Goal: Information Seeking & Learning: Find specific fact

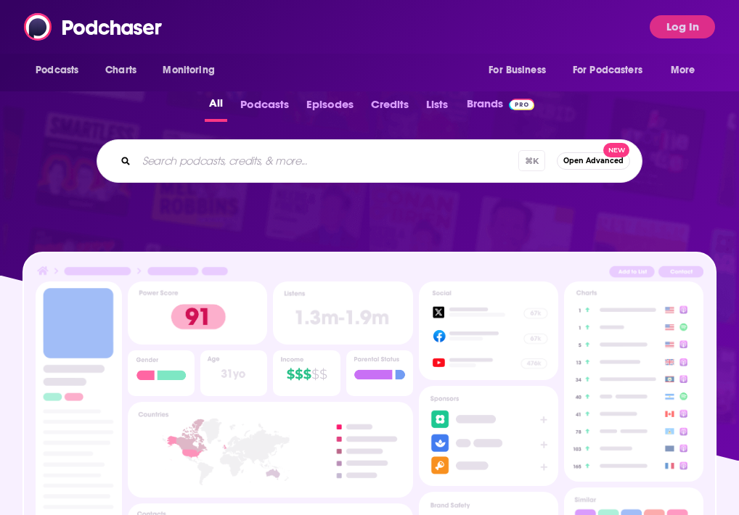
scroll to position [417, 0]
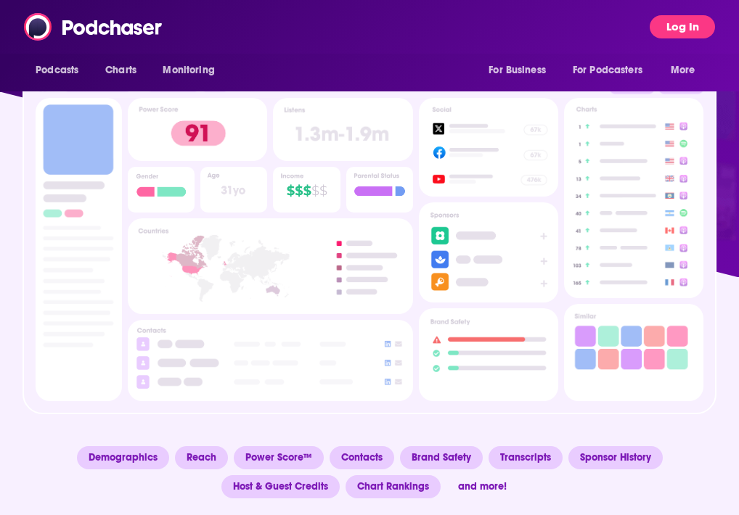
click at [662, 28] on button "Log In" at bounding box center [682, 26] width 65 height 23
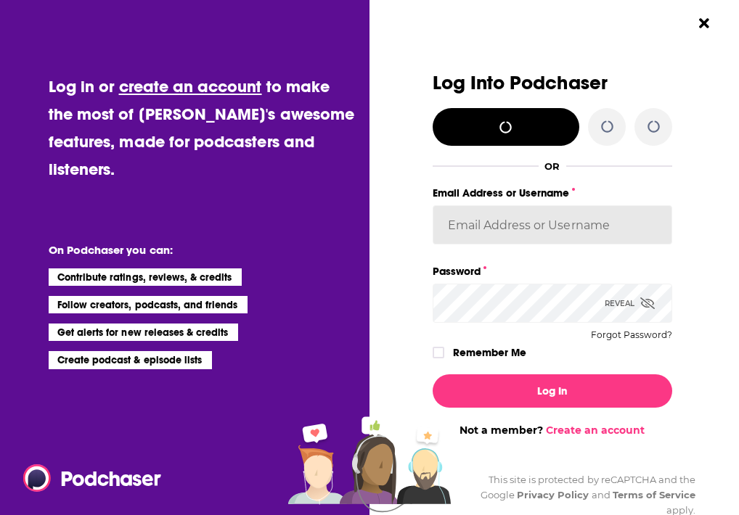
type input "[PERSON_NAME][EMAIL_ADDRESS][DOMAIN_NAME]"
click at [499, 233] on input "[PERSON_NAME][EMAIL_ADDRESS][DOMAIN_NAME]" at bounding box center [553, 224] width 240 height 39
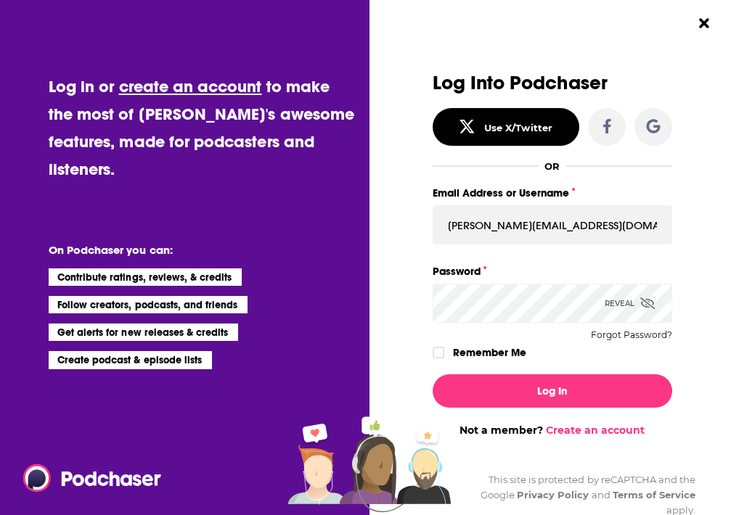
click at [391, 324] on div "Dialog" at bounding box center [312, 255] width 240 height 364
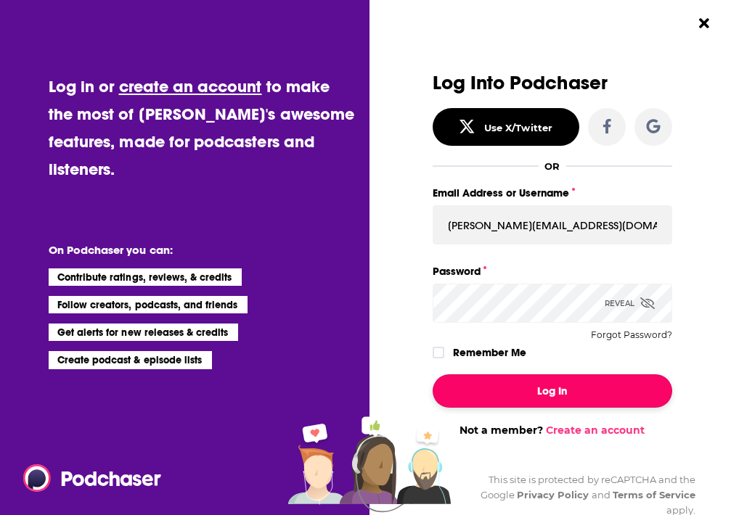
click at [503, 401] on button "Log In" at bounding box center [553, 391] width 240 height 33
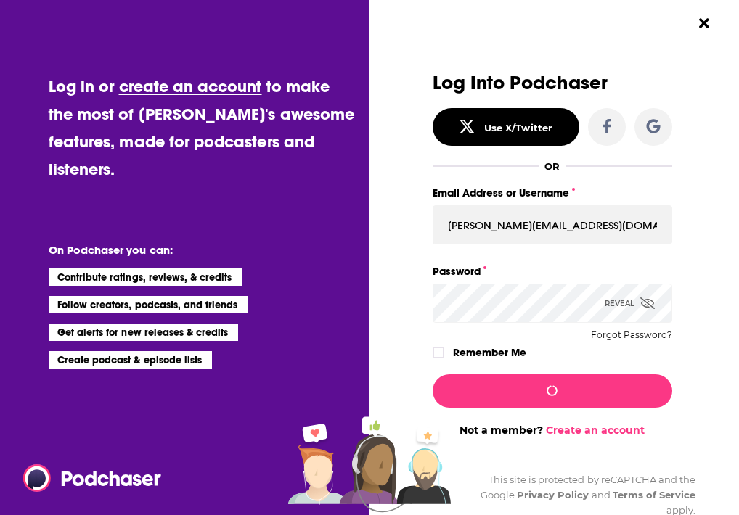
scroll to position [417, 0]
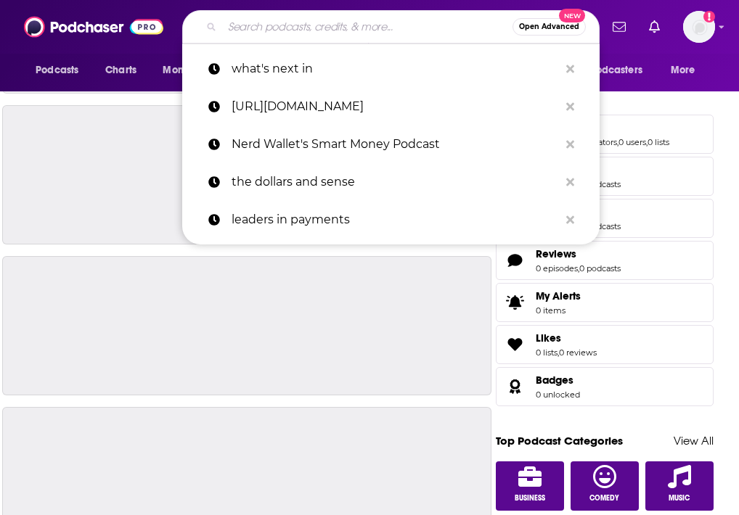
click at [318, 29] on input "Search podcasts, credits, & more..." at bounding box center [367, 26] width 290 height 23
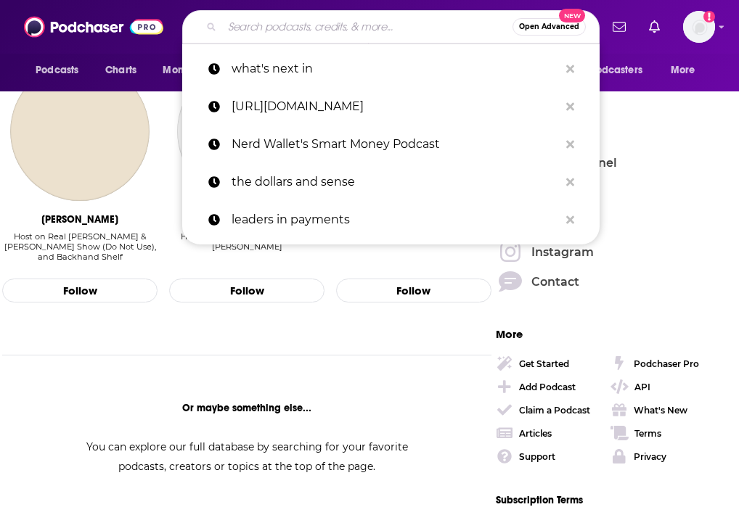
scroll to position [1233, 0]
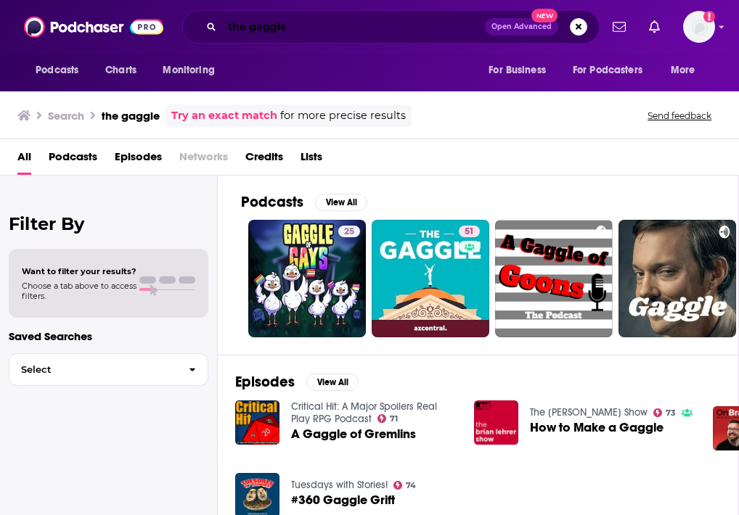
click at [289, 32] on input "the gaggle" at bounding box center [353, 26] width 263 height 23
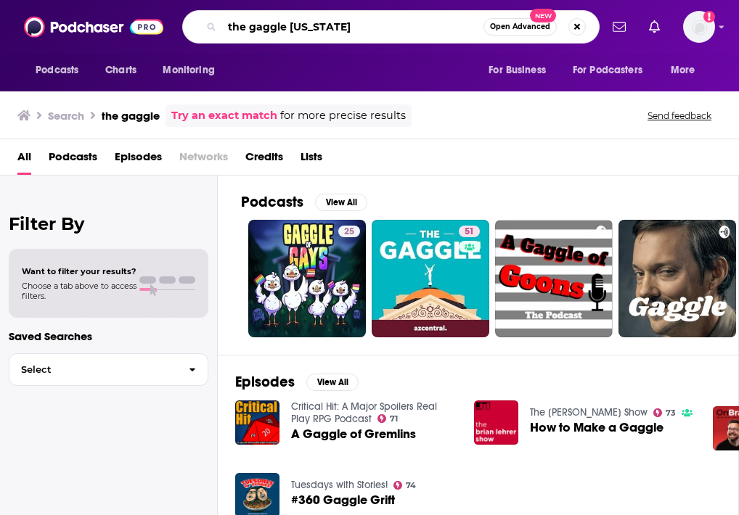
type input "the gaggle [US_STATE]"
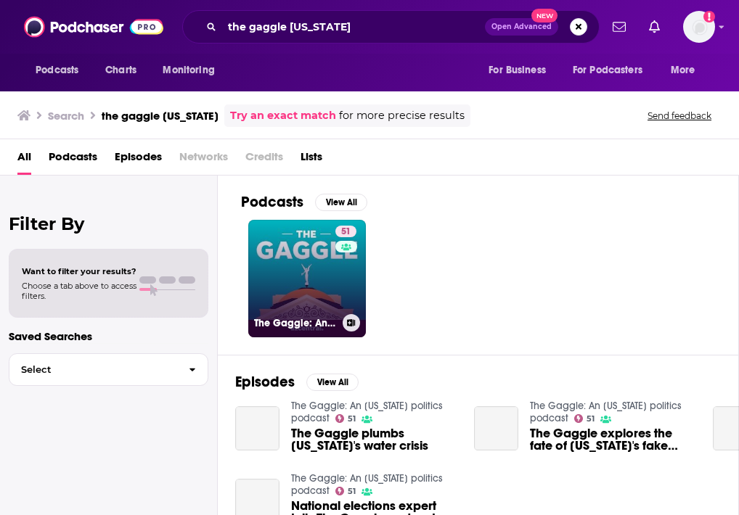
click at [297, 324] on h3 "The Gaggle: An [US_STATE] politics podcast" at bounding box center [295, 323] width 83 height 12
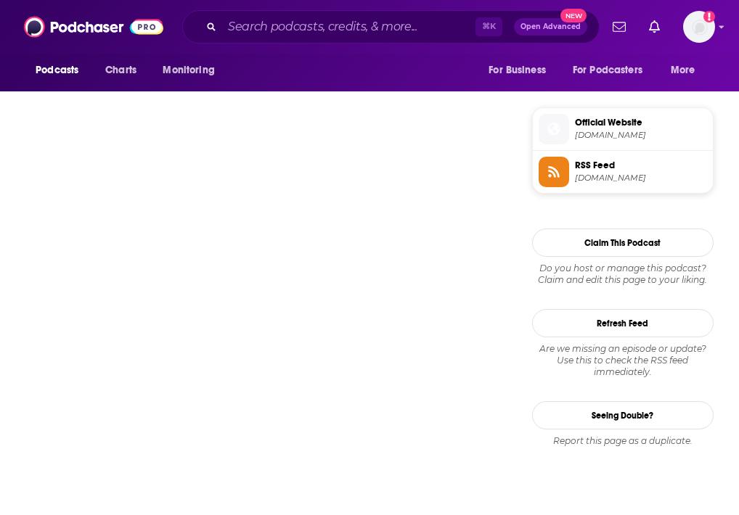
scroll to position [720, 0]
